Goal: Register for event/course

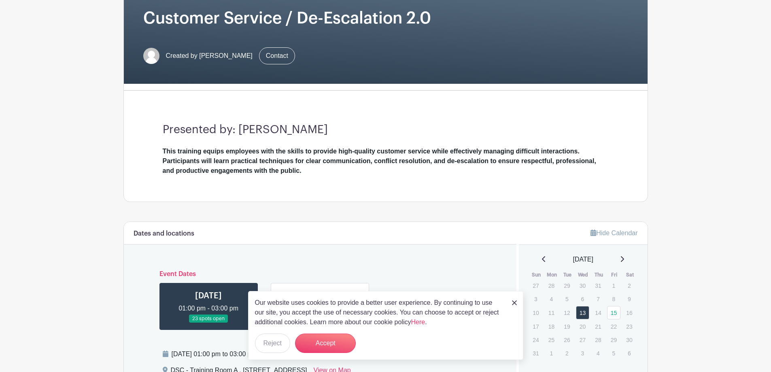
scroll to position [202, 0]
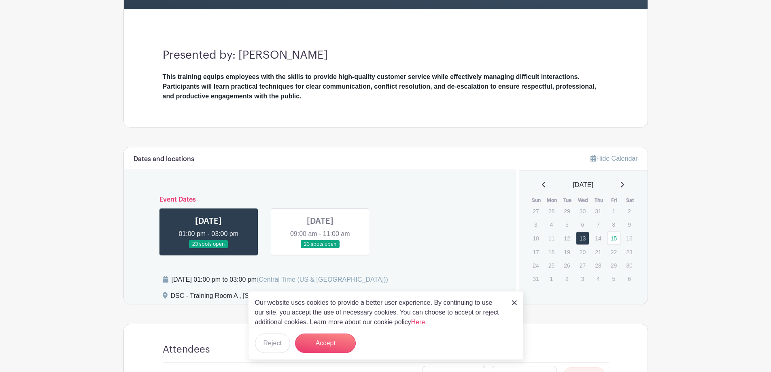
click at [320, 248] on link at bounding box center [320, 248] width 0 height 0
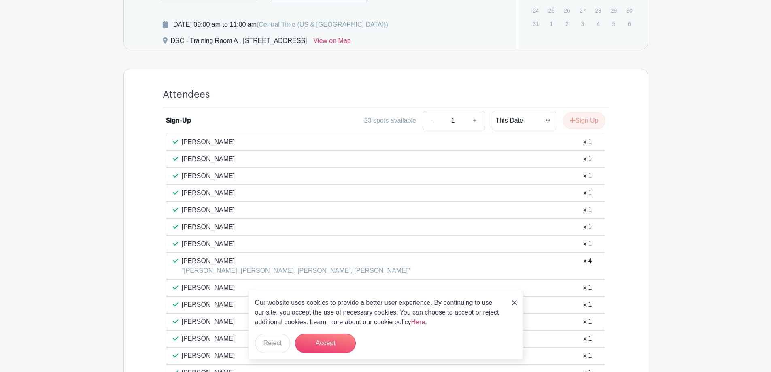
scroll to position [445, 0]
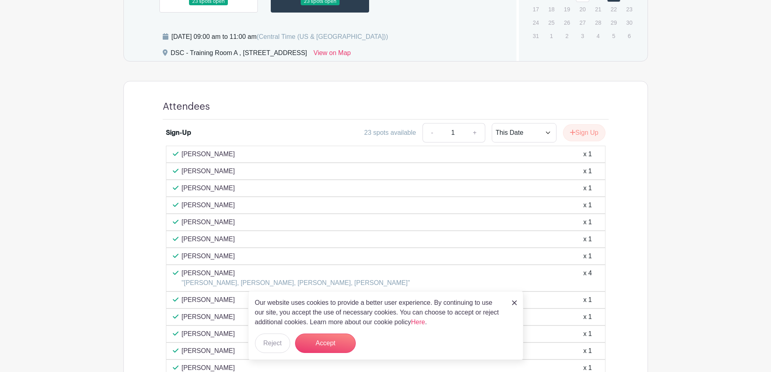
click at [208, 6] on link at bounding box center [208, 6] width 0 height 0
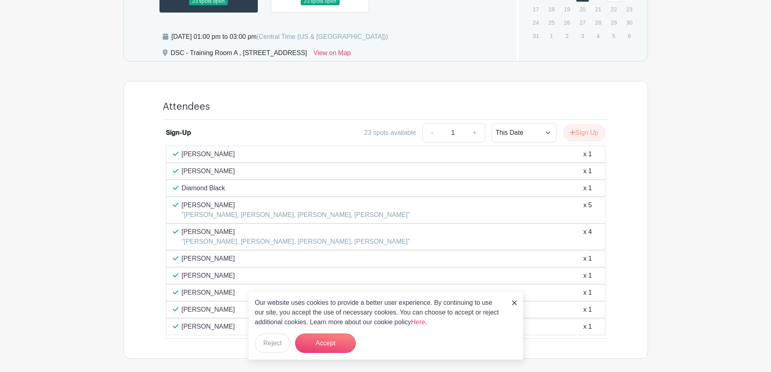
click at [320, 6] on link at bounding box center [320, 6] width 0 height 0
